Goal: Use online tool/utility: Utilize a website feature to perform a specific function

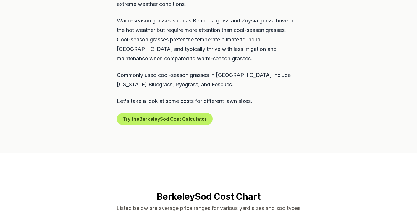
scroll to position [343, 0]
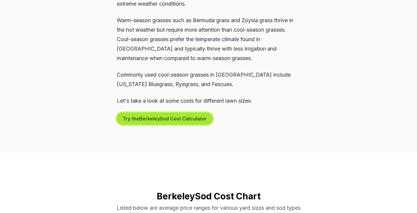
click at [161, 113] on button "Try the Berkeley Sod Cost Calculator" at bounding box center [165, 119] width 96 height 12
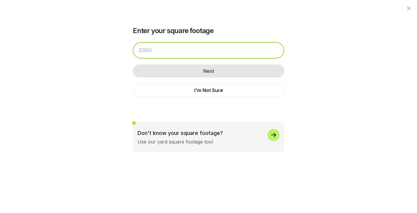
click at [175, 49] on input "number" at bounding box center [208, 50] width 151 height 17
click at [210, 53] on input "number" at bounding box center [208, 50] width 151 height 17
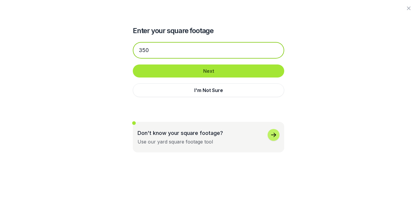
type input "350"
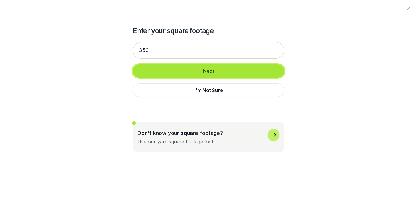
click at [199, 73] on button "Next" at bounding box center [208, 70] width 151 height 13
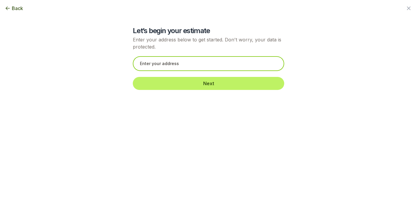
click at [224, 65] on input "text" at bounding box center [208, 63] width 151 height 15
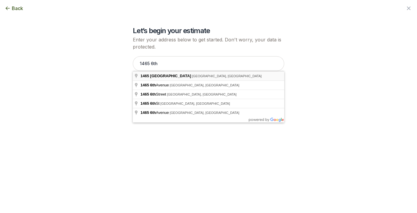
type input "[STREET_ADDRESS]"
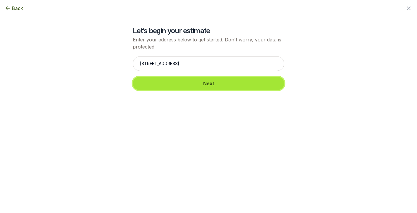
click at [204, 81] on button "Next" at bounding box center [208, 83] width 151 height 13
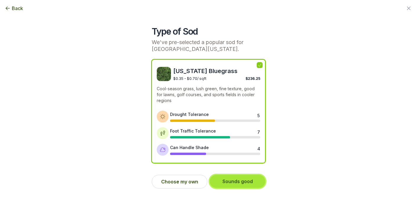
click at [239, 184] on button "Sounds good" at bounding box center [238, 181] width 56 height 13
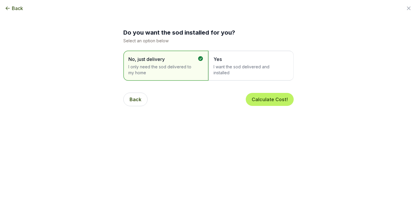
click at [237, 70] on span "I want the sod delivered and installed" at bounding box center [247, 70] width 69 height 12
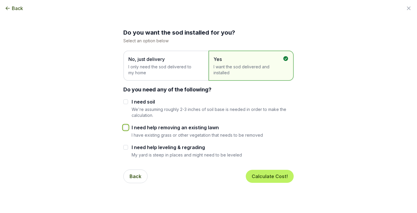
click at [126, 126] on input "I need help removing an existing lawn" at bounding box center [125, 127] width 5 height 5
checkbox input "true"
click at [127, 103] on input "I need soil" at bounding box center [125, 101] width 5 height 5
checkbox input "true"
click at [279, 176] on button "Calculate Cost!" at bounding box center [270, 176] width 48 height 13
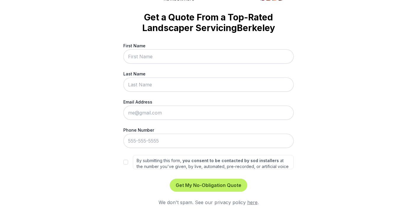
scroll to position [18, 0]
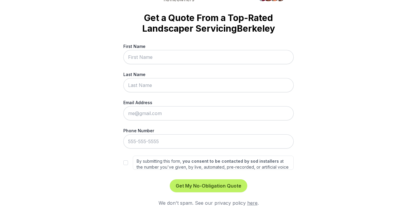
click at [328, 127] on div "Trusted by thousands of homeowners Get a Quote From a Top-Rated Landscaper Serv…" at bounding box center [208, 106] width 417 height 213
